Goal: Task Accomplishment & Management: Use online tool/utility

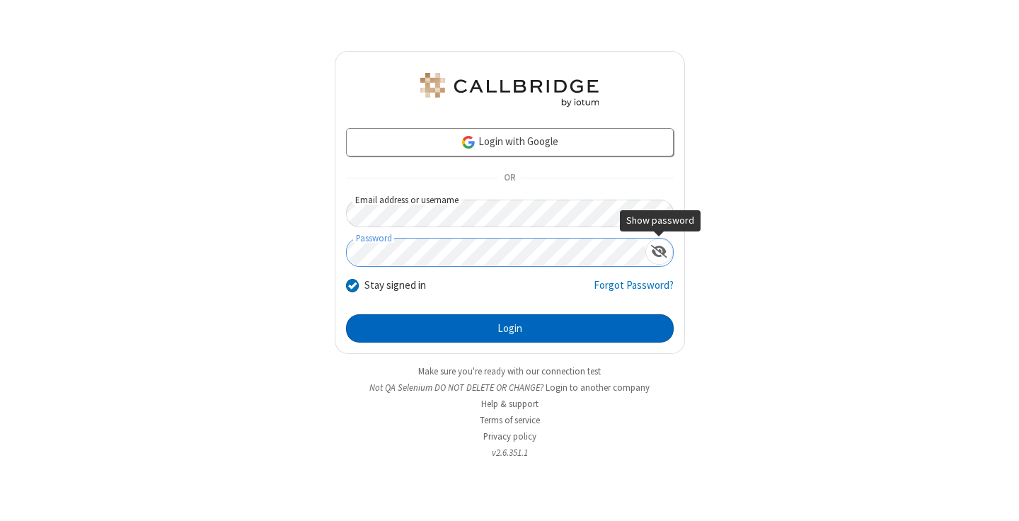
click at [510, 328] on button "Login" at bounding box center [510, 328] width 328 height 28
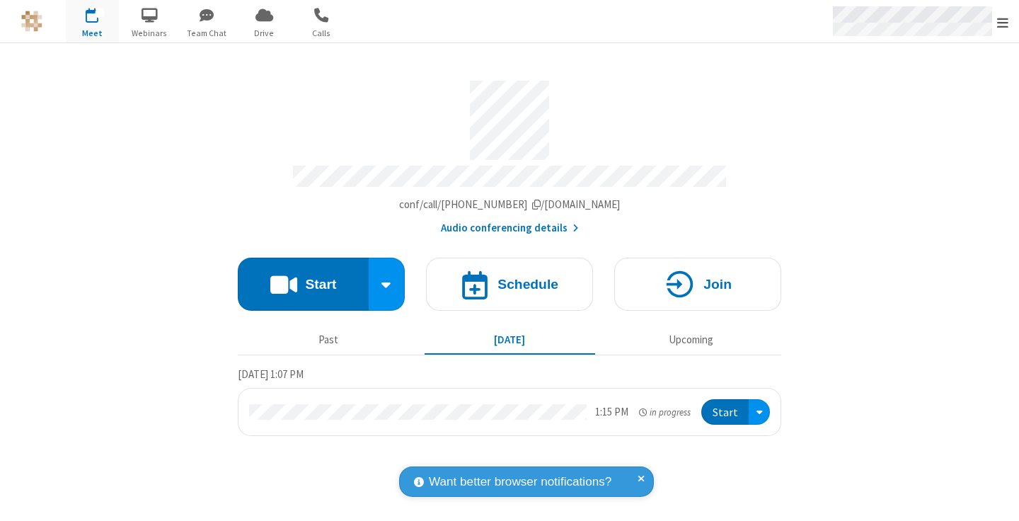
click at [1003, 22] on span "Open menu" at bounding box center [1002, 23] width 11 height 14
click at [264, 33] on span "Drive" at bounding box center [264, 33] width 53 height 13
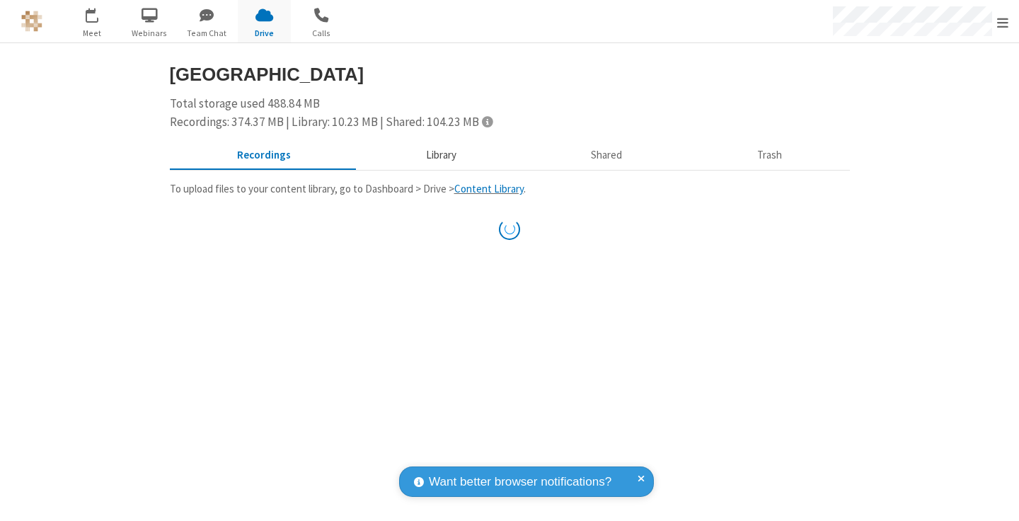
click at [439, 155] on button "Library" at bounding box center [441, 155] width 166 height 27
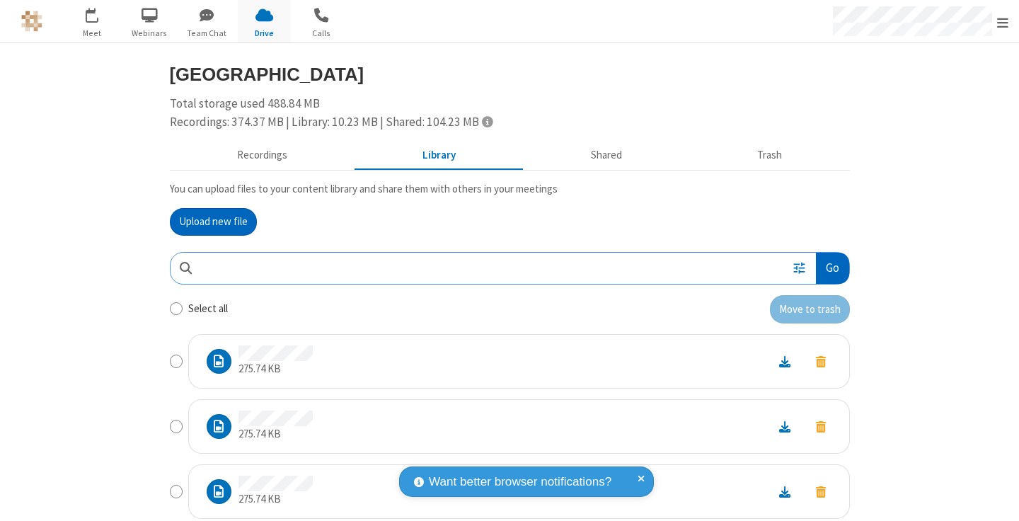
click at [827, 268] on button "Go" at bounding box center [832, 269] width 33 height 32
click at [213, 222] on button "Upload new file" at bounding box center [213, 222] width 87 height 28
